Goal: Transaction & Acquisition: Purchase product/service

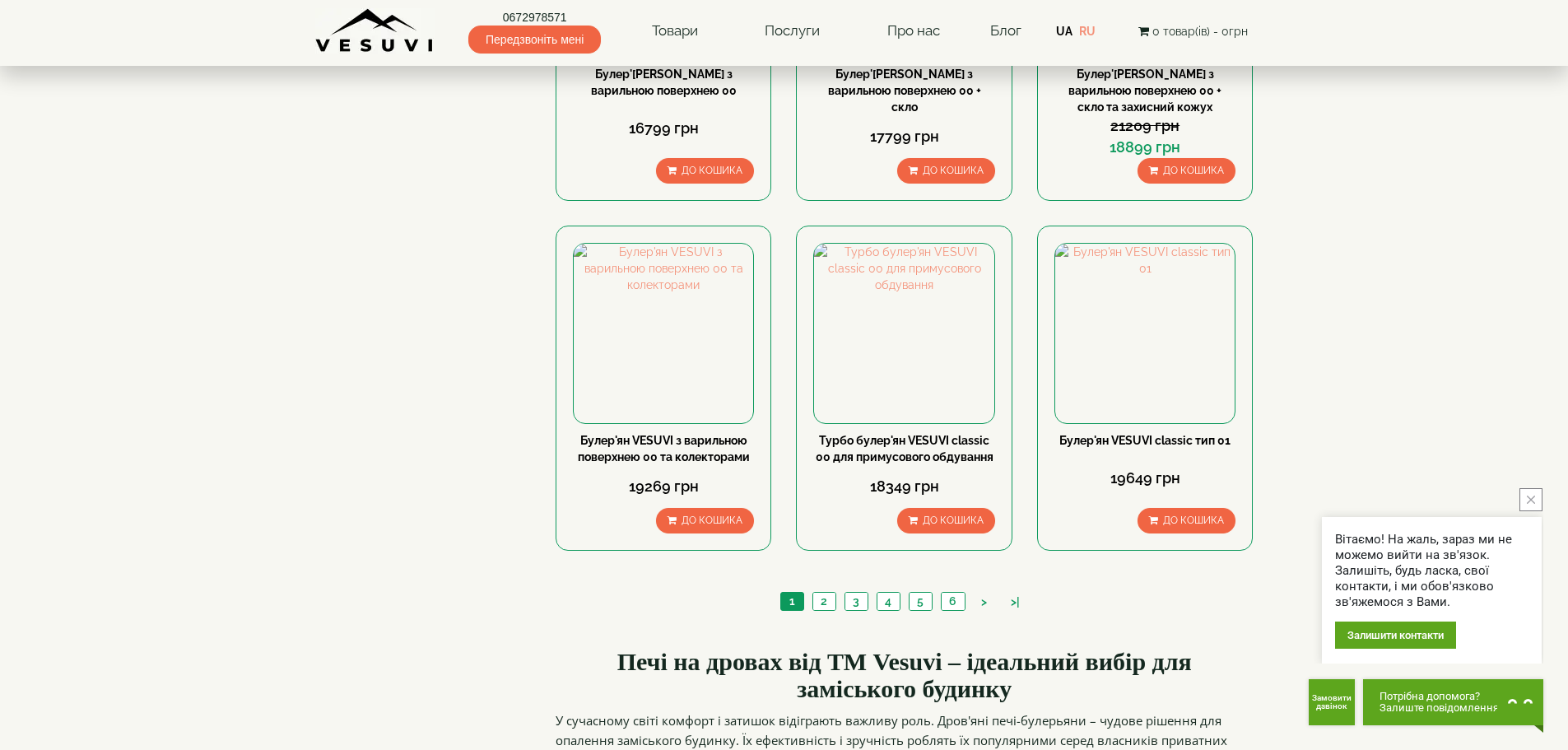
scroll to position [1647, 0]
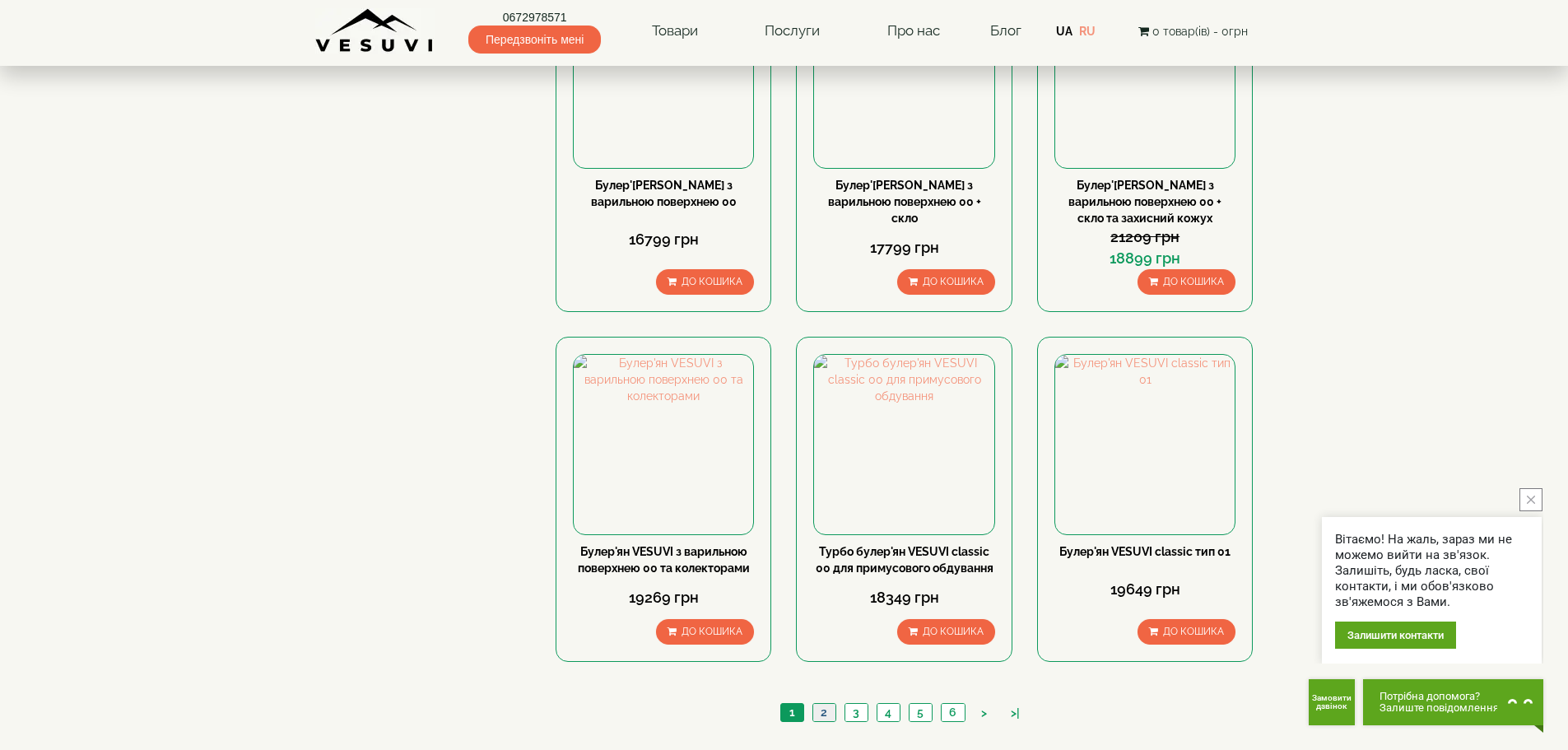
click at [826, 704] on link "2" at bounding box center [823, 713] width 23 height 17
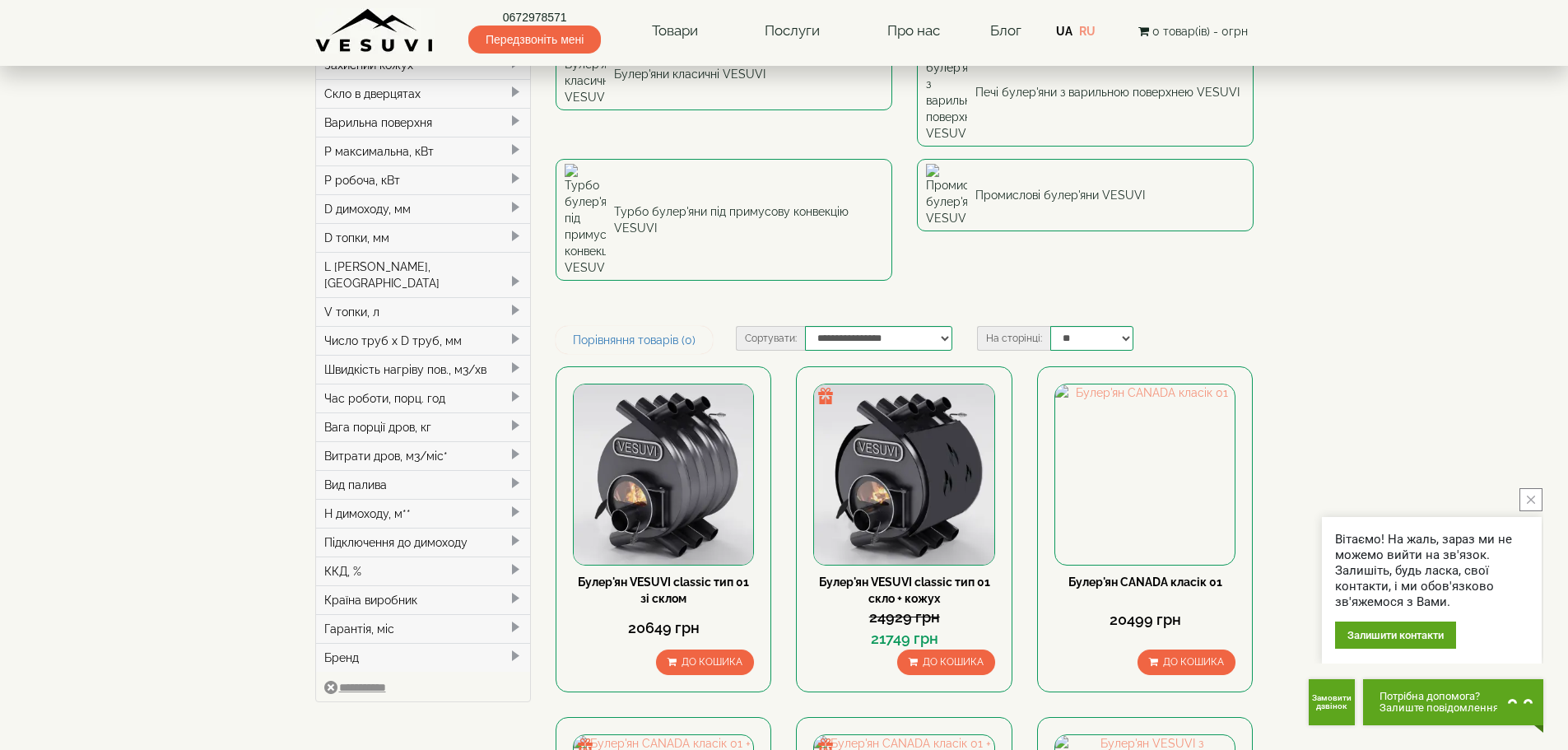
scroll to position [247, 0]
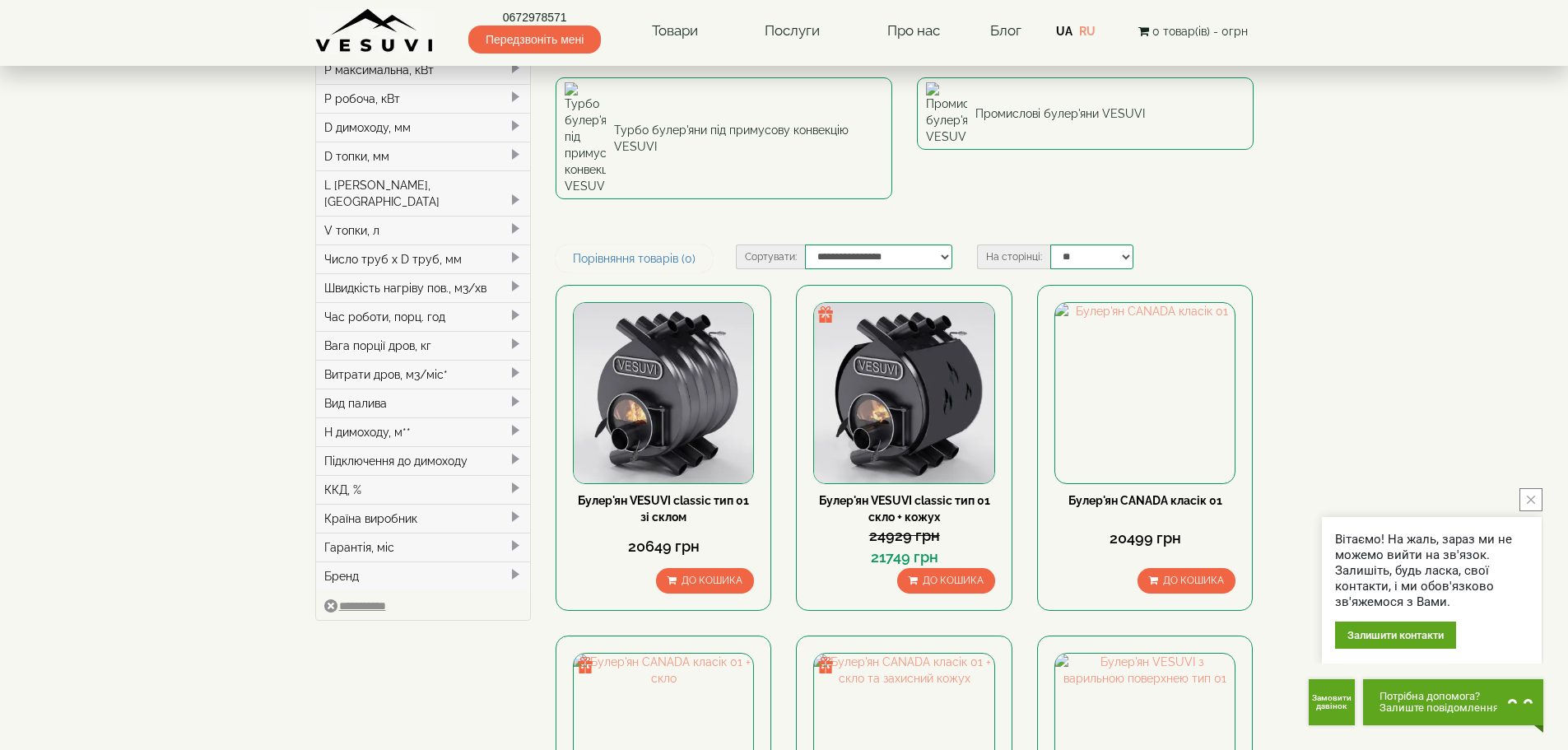
click at [501, 504] on div "Країна виробник" at bounding box center [423, 518] width 215 height 29
click at [510, 591] on span at bounding box center [515, 598] width 14 height 14
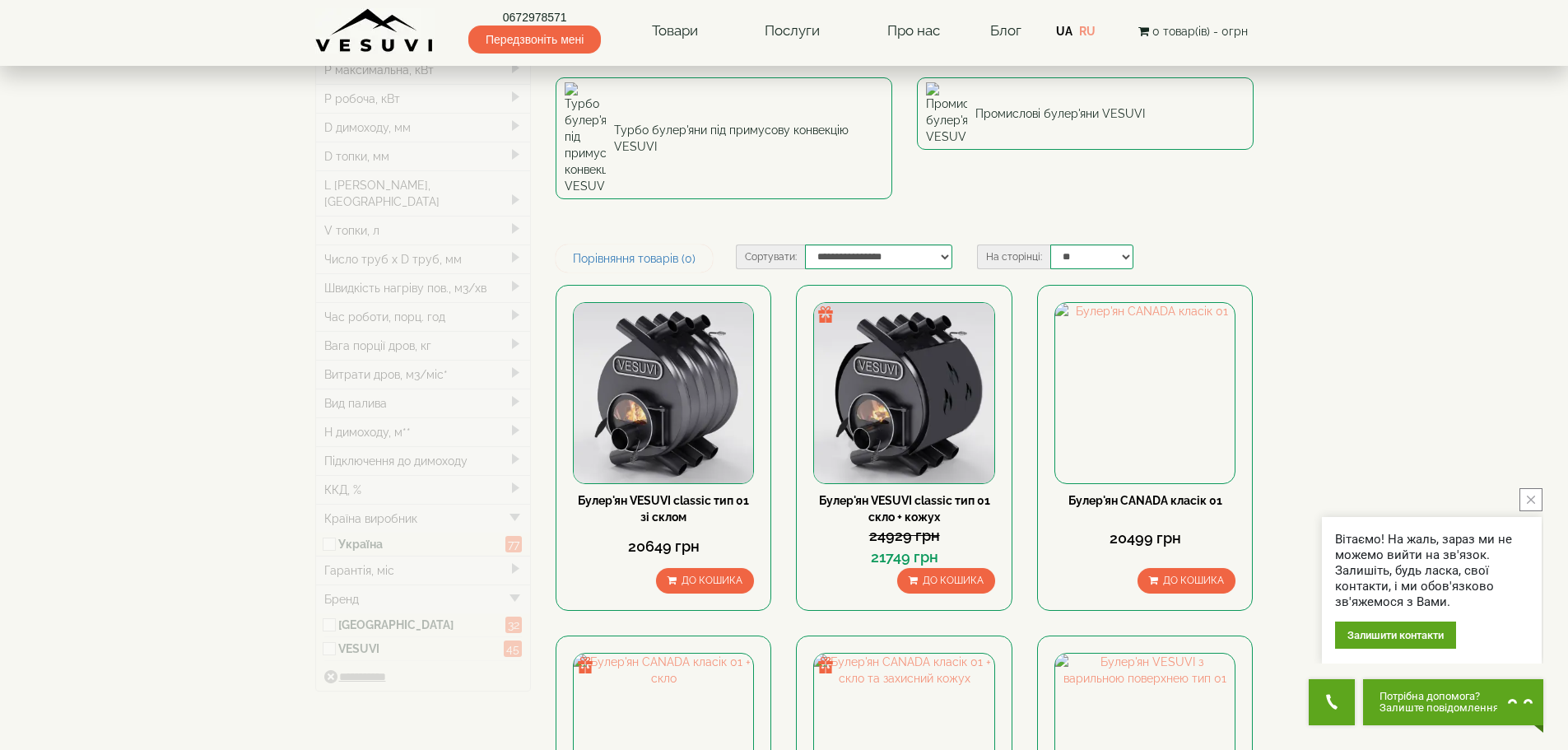
type input "*****"
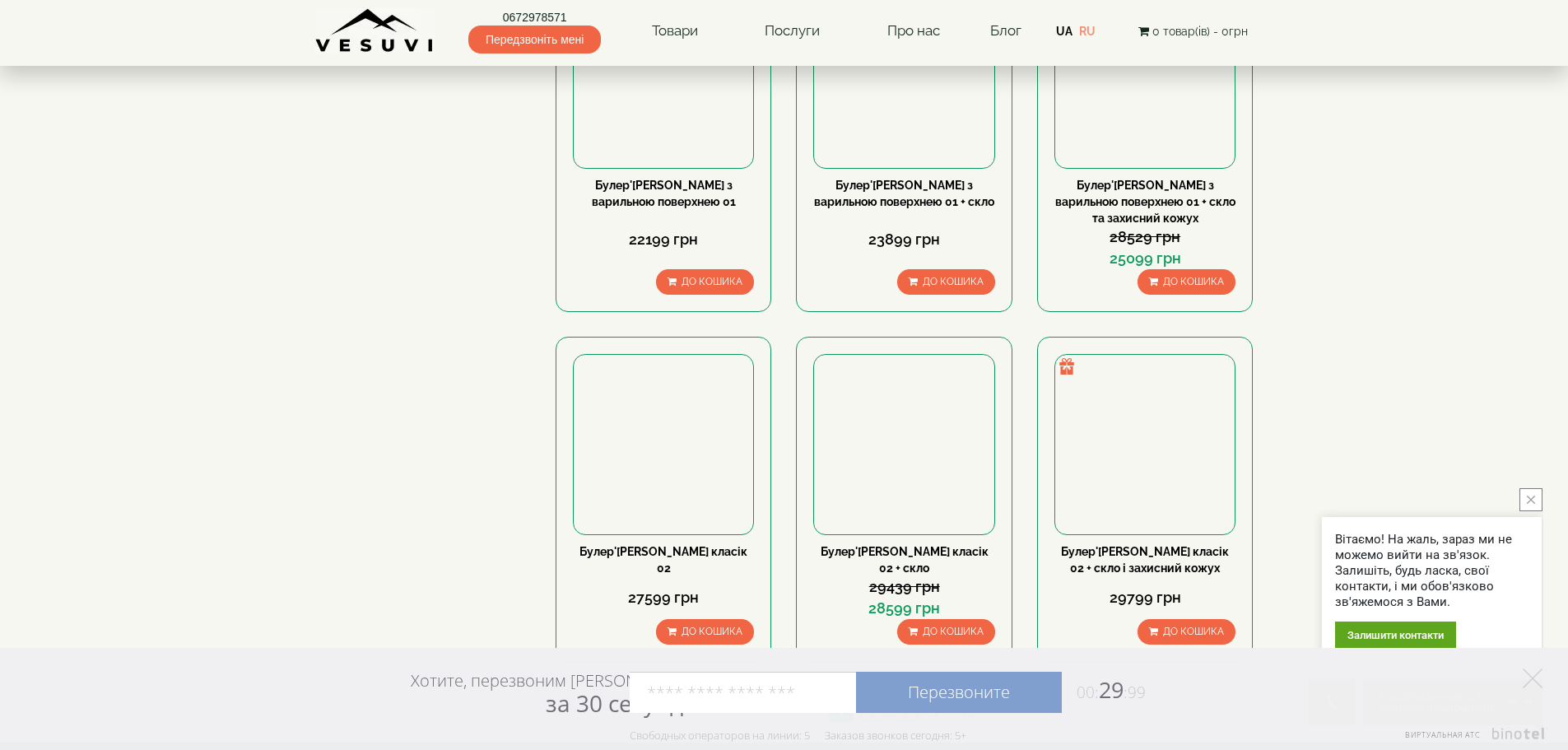
scroll to position [1796, 0]
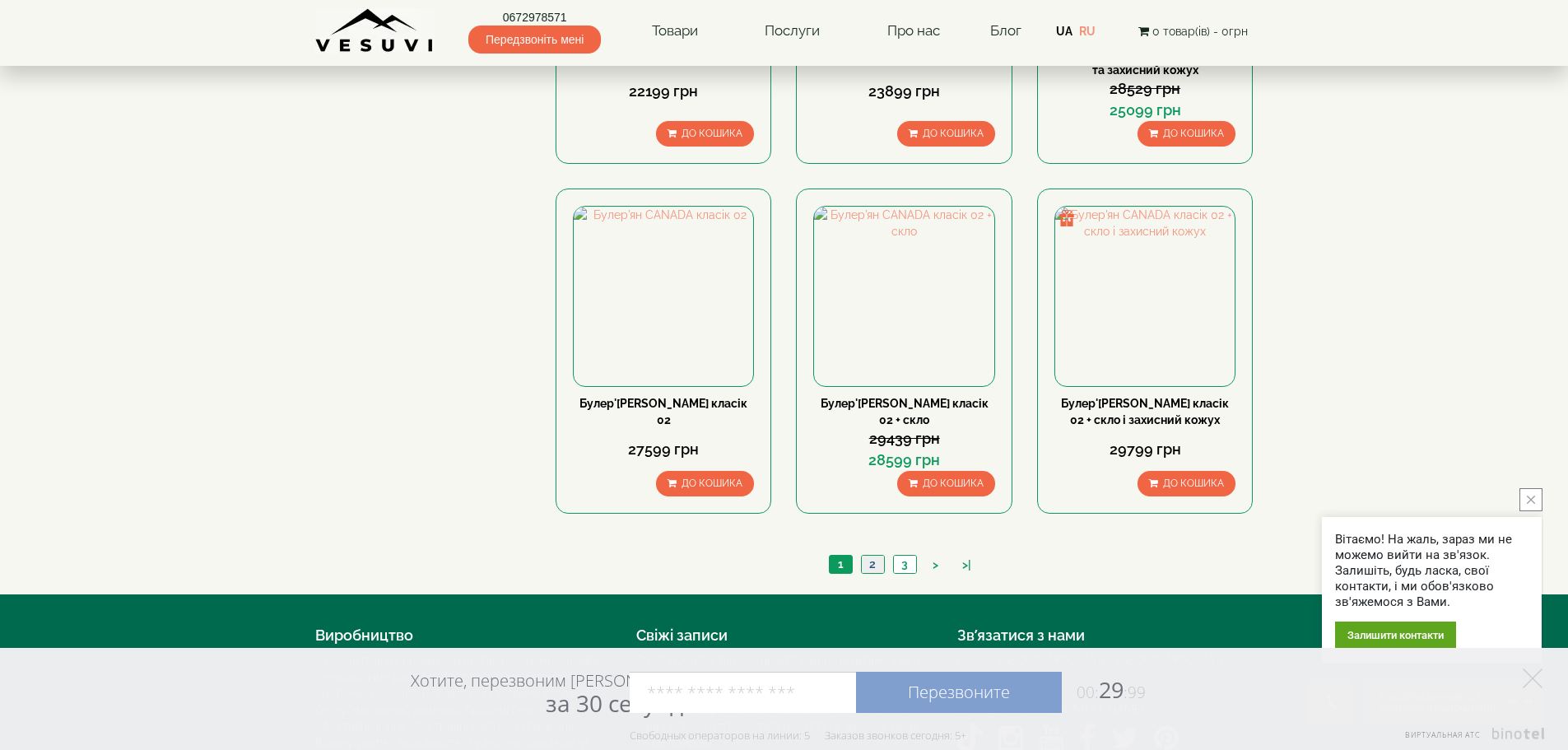
click at [874, 555] on link "2" at bounding box center [872, 564] width 23 height 17
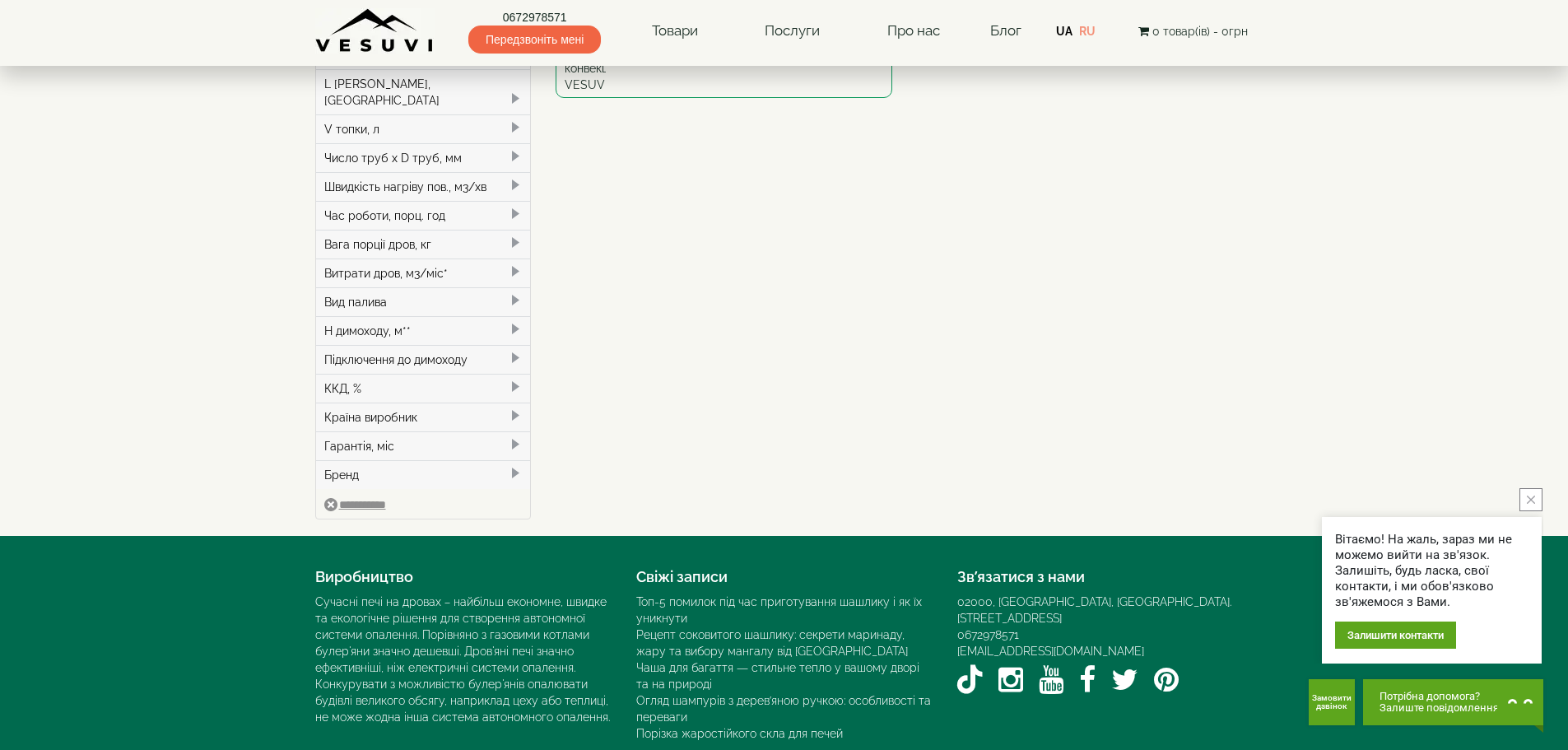
scroll to position [319, 0]
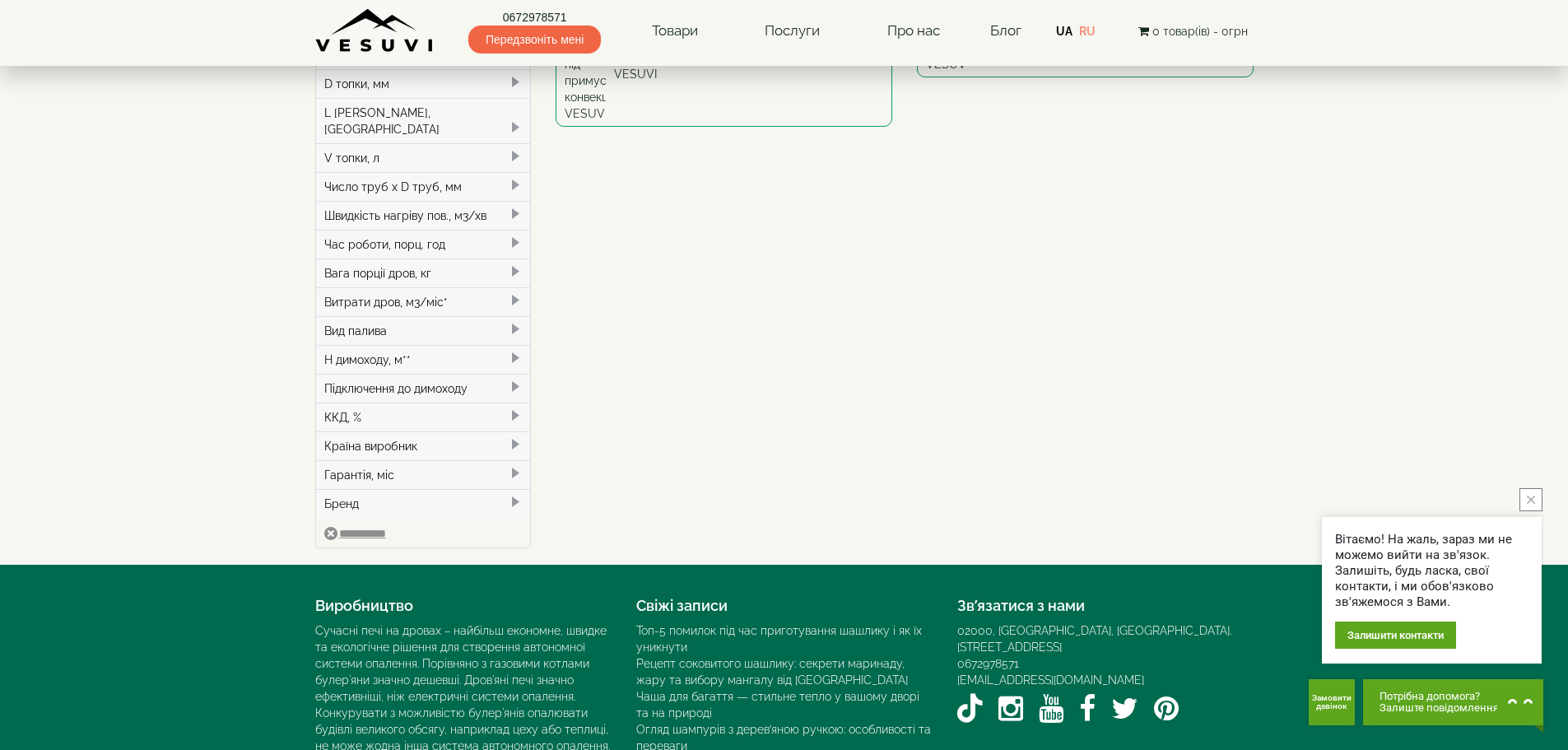
click at [514, 323] on span at bounding box center [515, 330] width 14 height 14
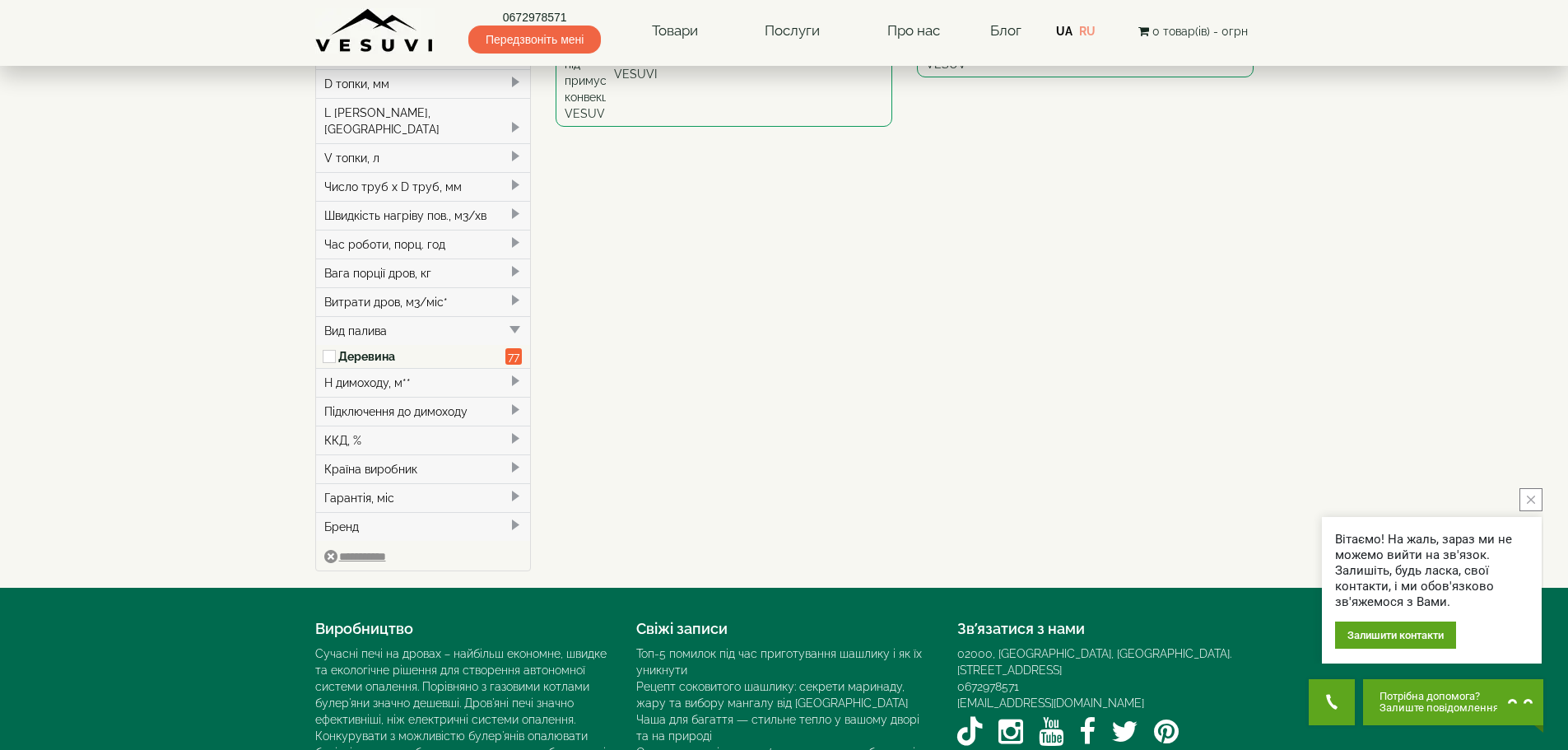
click at [512, 236] on span at bounding box center [515, 243] width 14 height 14
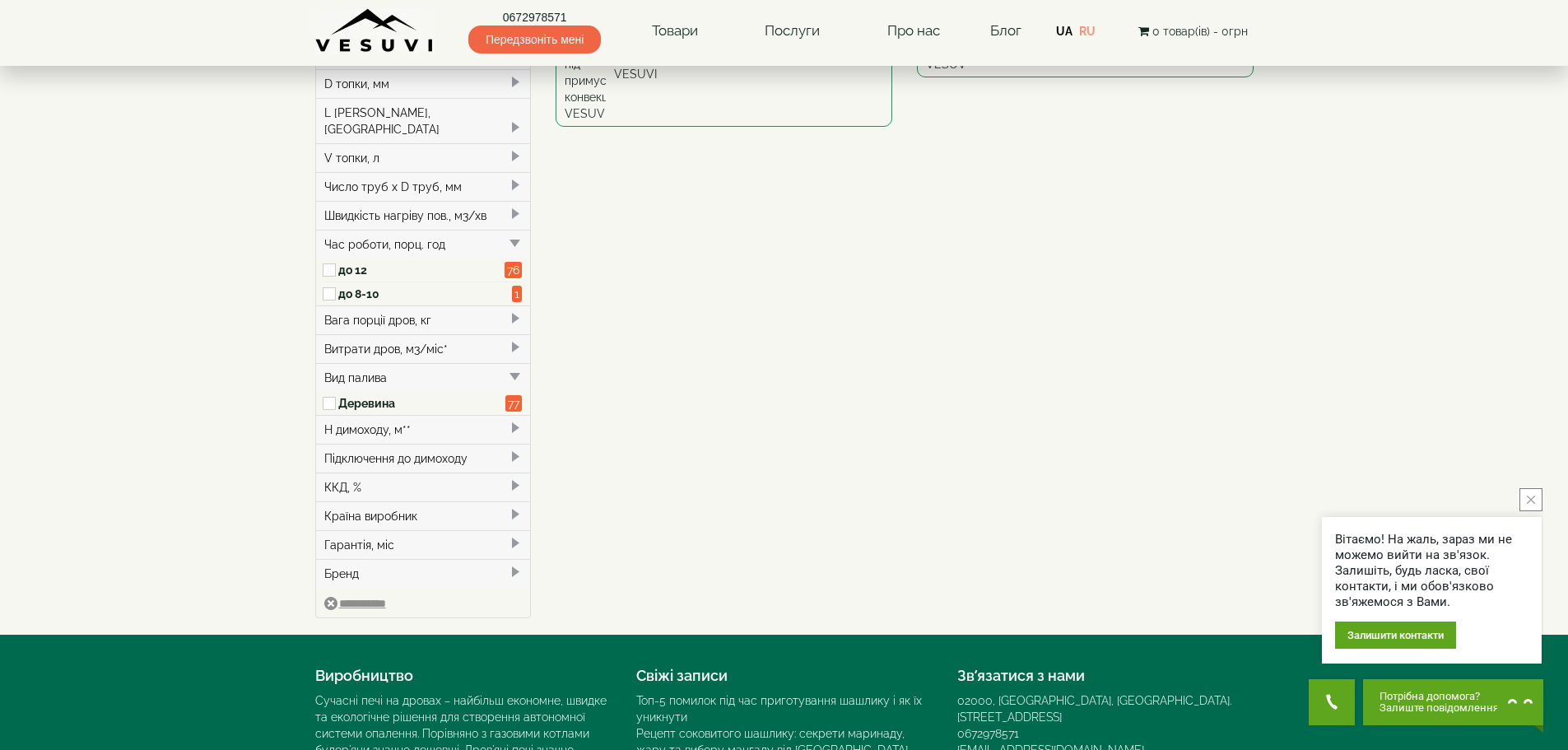
scroll to position [155, 0]
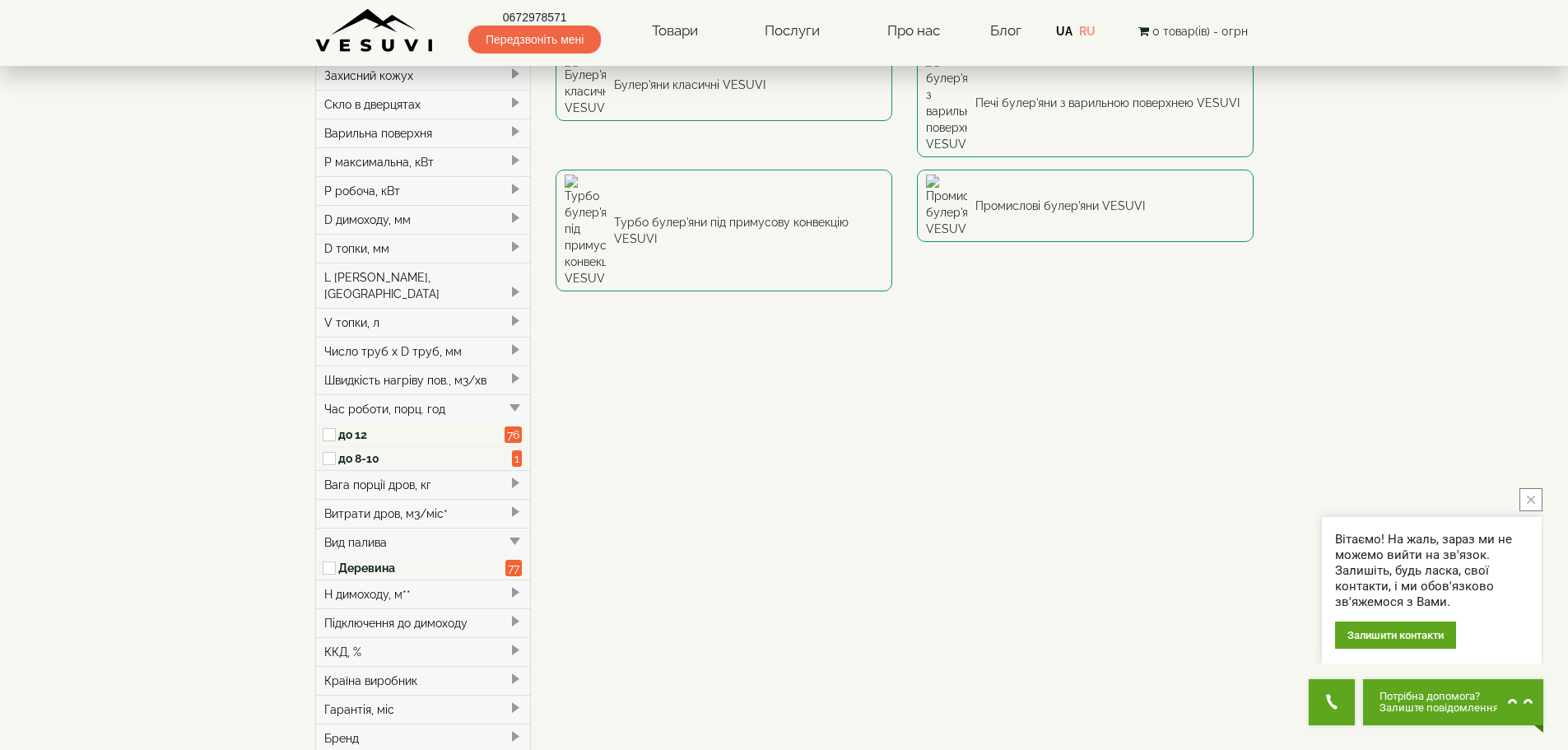
click at [514, 314] on span at bounding box center [515, 321] width 14 height 14
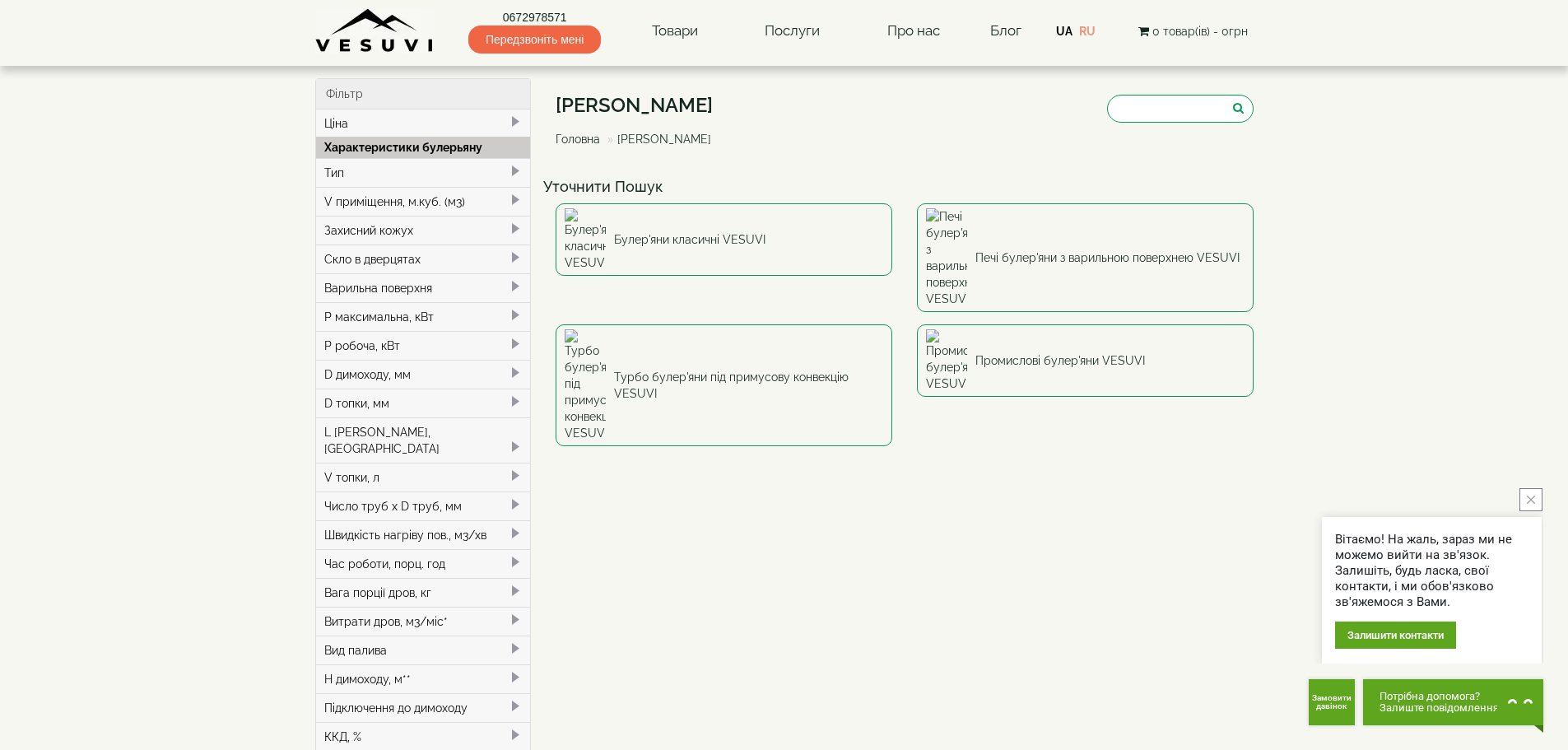
click at [1527, 500] on icon "close button" at bounding box center [1531, 500] width 8 height 8
